Goal: Task Accomplishment & Management: Use online tool/utility

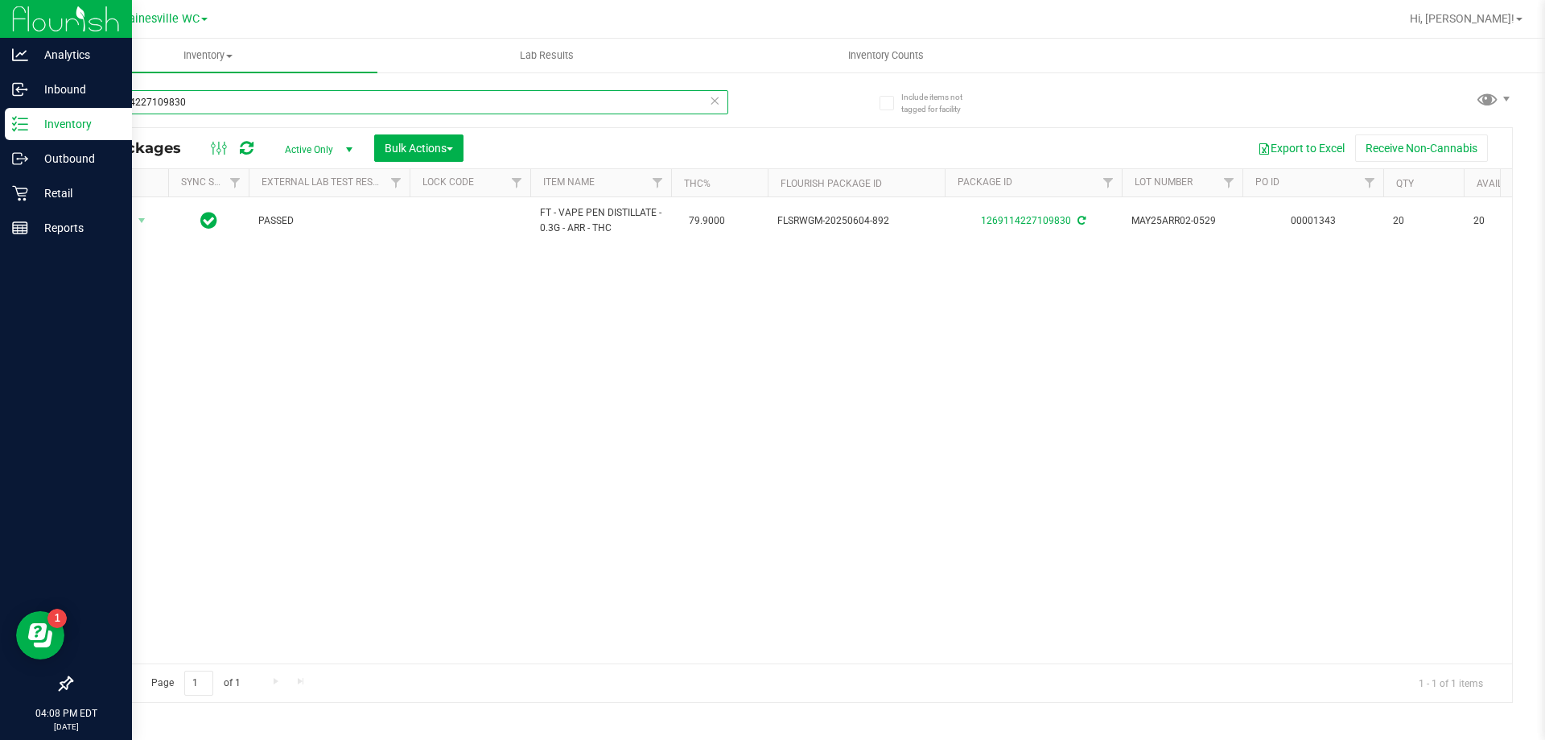
drag, startPoint x: 208, startPoint y: 113, endPoint x: 14, endPoint y: 111, distance: 194.0
click at [14, 111] on div "Analytics Inbound Inventory Outbound Retail Reports 04:08 PM EDT [DATE] 08/25 G…" at bounding box center [772, 370] width 1545 height 740
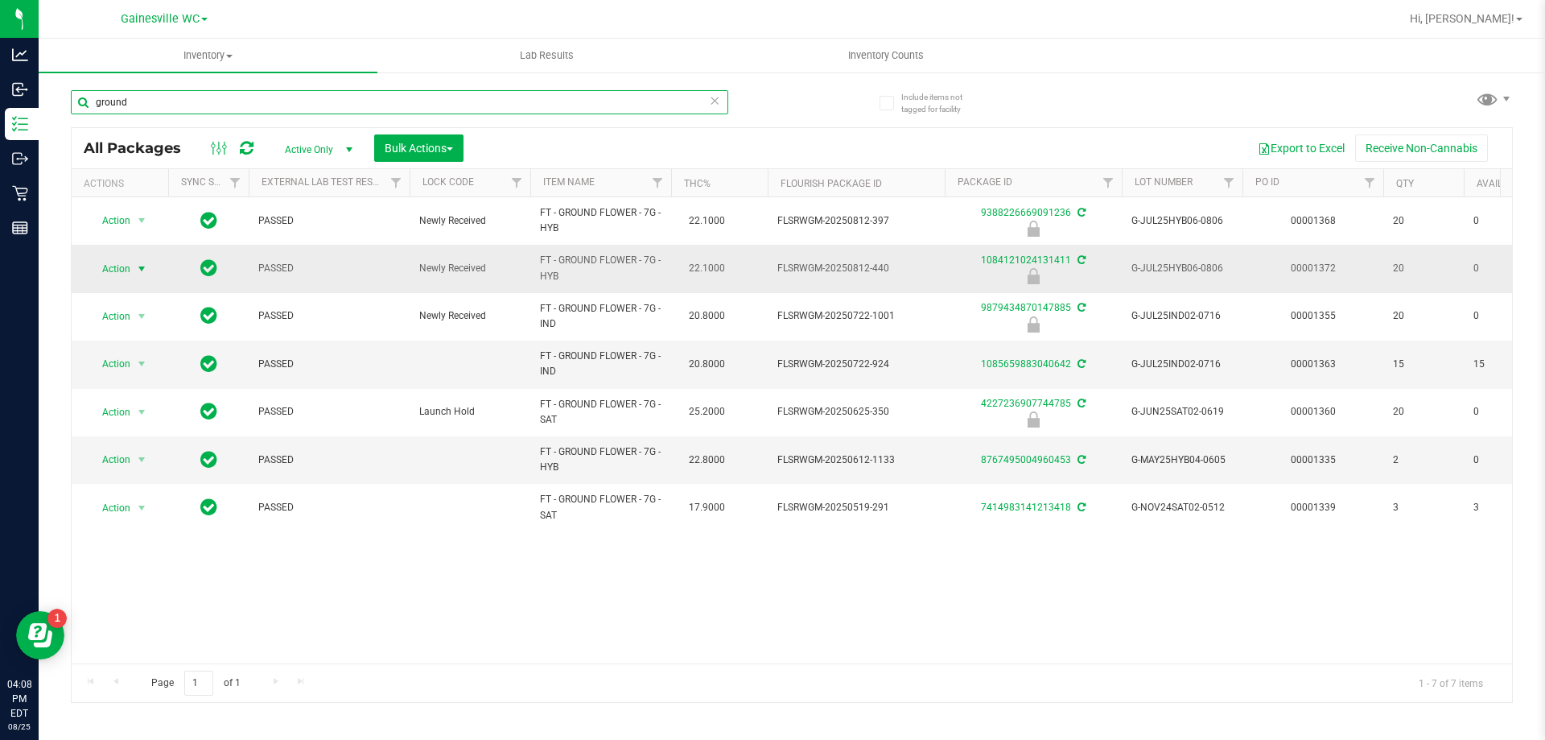
type input "ground"
click at [124, 266] on span "Action" at bounding box center [109, 269] width 43 height 23
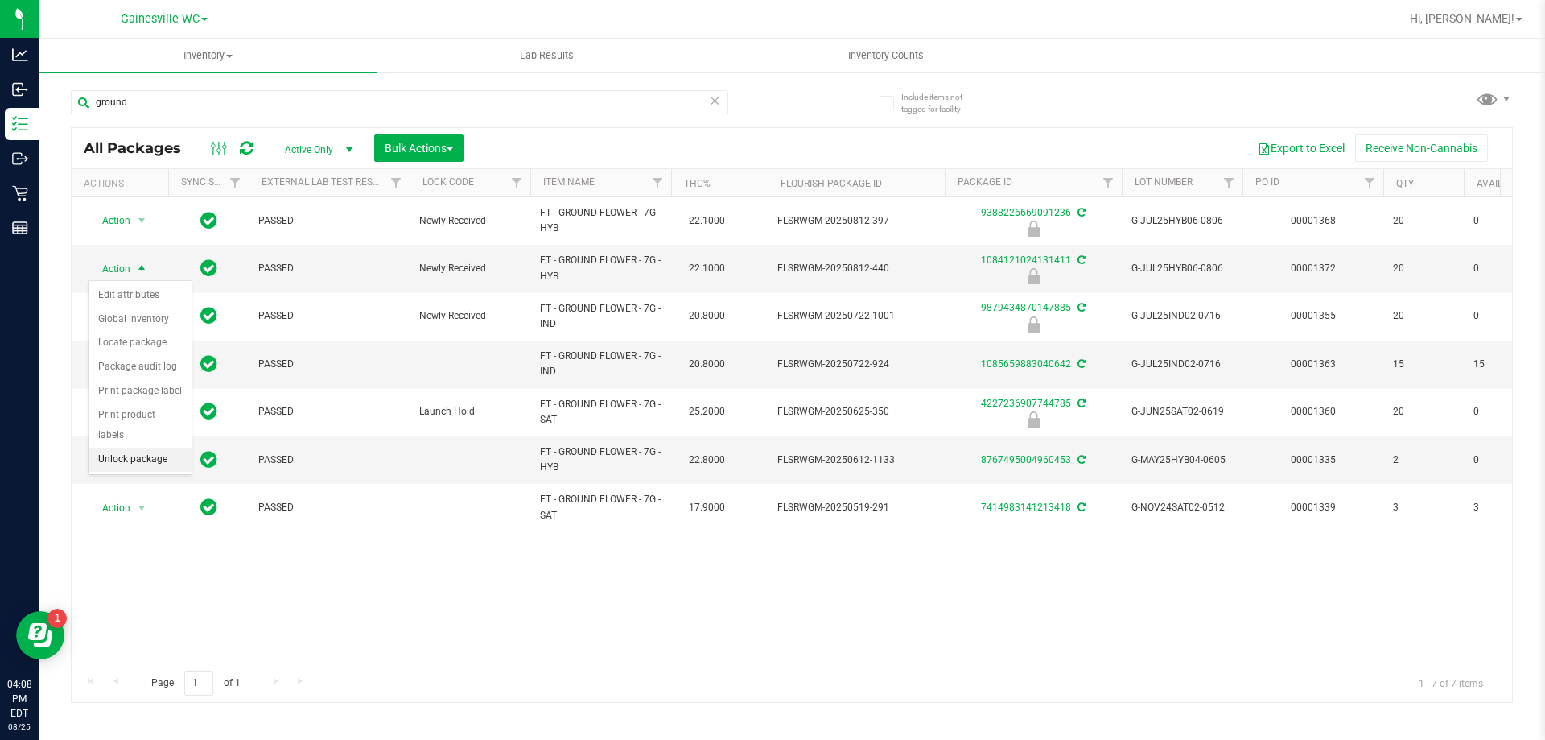
click at [131, 448] on li "Unlock package" at bounding box center [140, 460] width 103 height 24
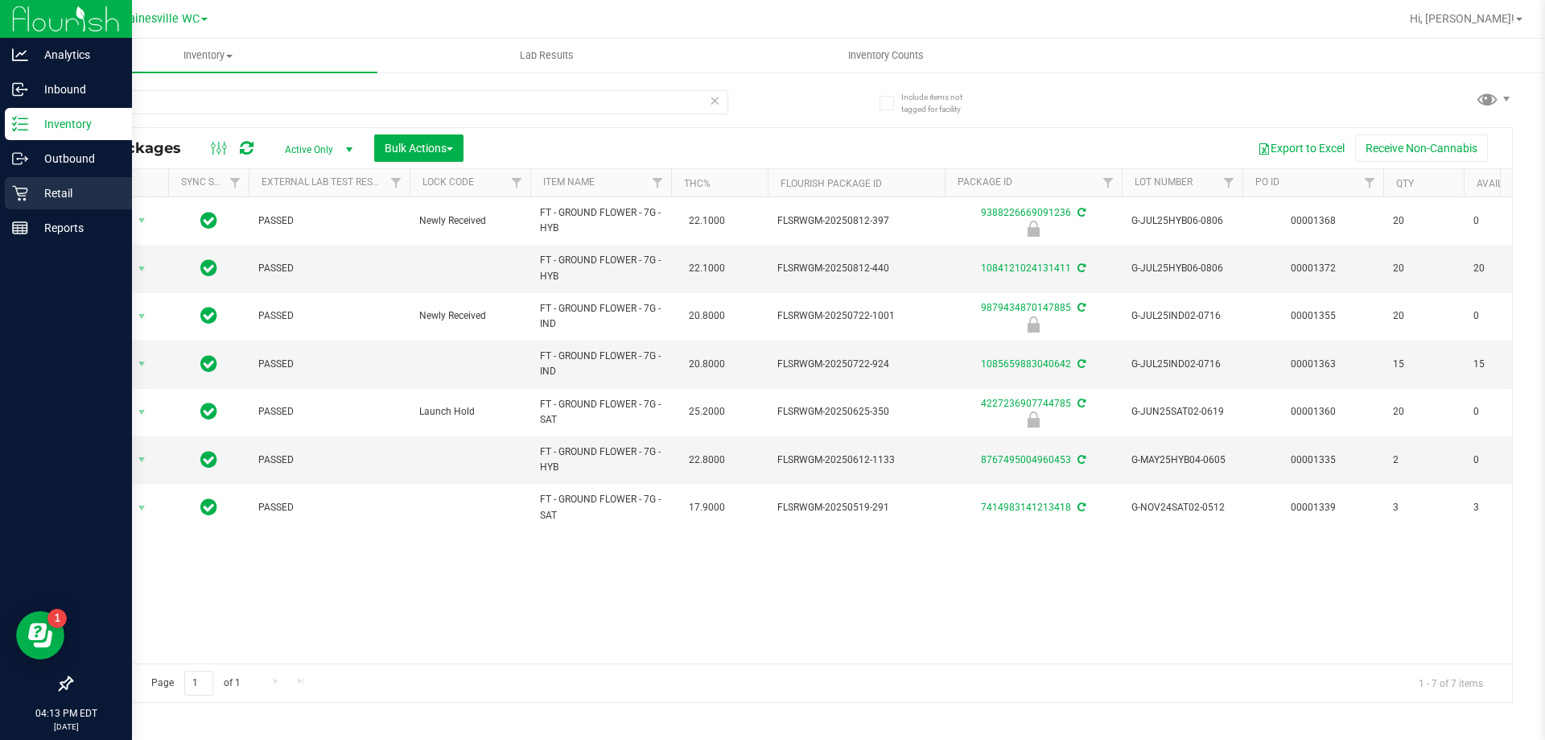
click at [52, 192] on p "Retail" at bounding box center [76, 193] width 97 height 19
